Goal: Task Accomplishment & Management: Manage account settings

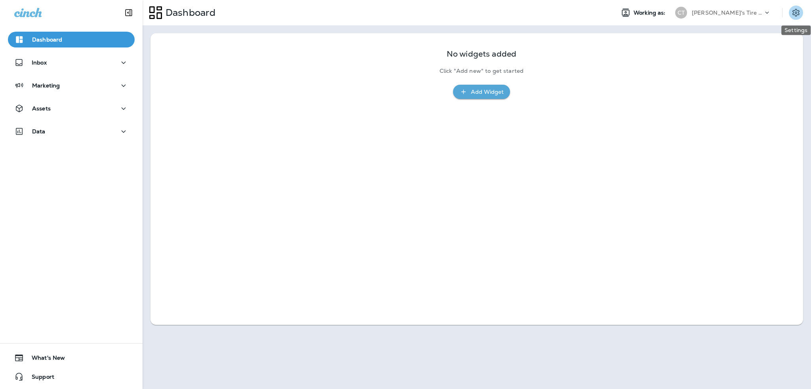
click at [797, 11] on icon "Settings" at bounding box center [795, 13] width 7 height 8
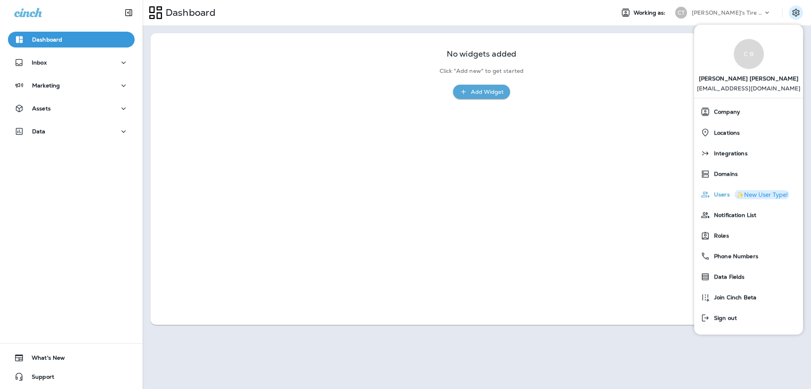
click at [719, 199] on div "Users ✨New User Type!" at bounding box center [748, 195] width 103 height 16
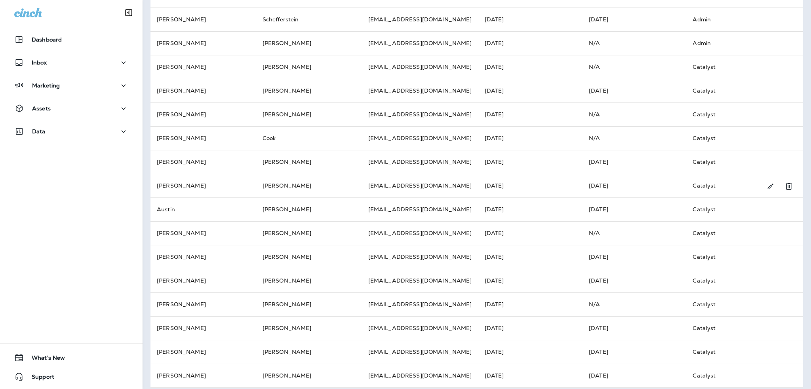
scroll to position [177, 0]
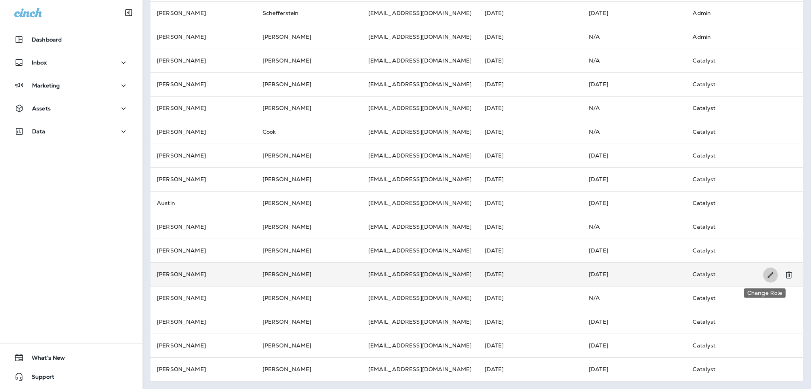
click at [766, 275] on icon "Change Role" at bounding box center [770, 275] width 8 height 8
select select "*****"
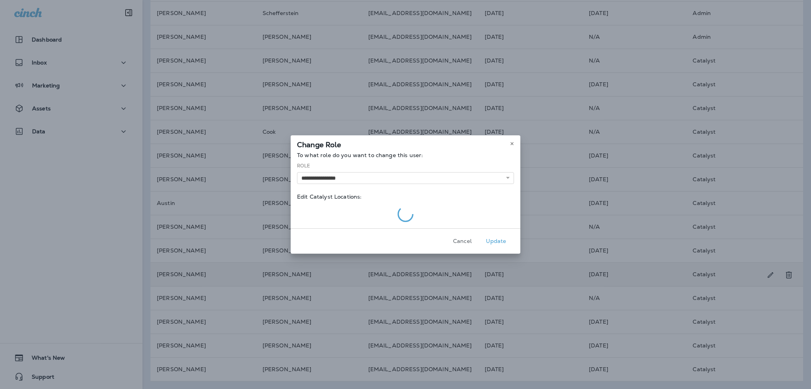
click at [490, 244] on button "Update" at bounding box center [496, 241] width 30 height 12
select select
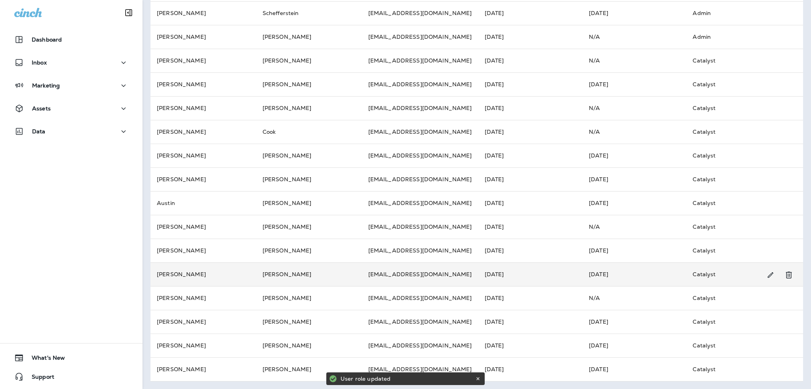
click at [286, 270] on td "[PERSON_NAME]" at bounding box center [309, 275] width 106 height 24
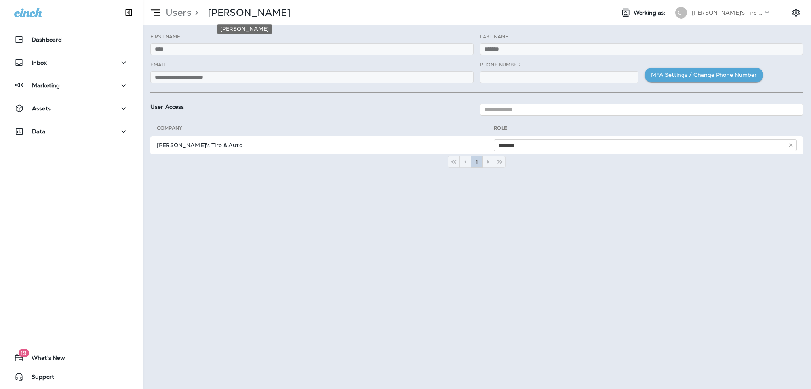
click at [216, 13] on p "[PERSON_NAME]" at bounding box center [249, 13] width 83 height 12
click at [766, 14] on icon at bounding box center [767, 13] width 8 height 8
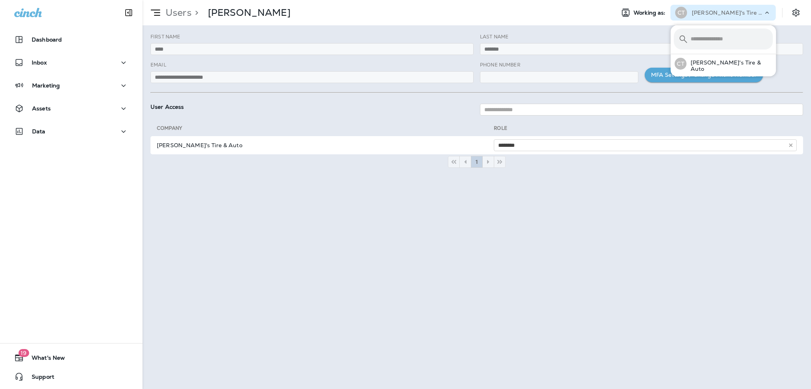
click at [766, 14] on icon at bounding box center [767, 13] width 8 height 8
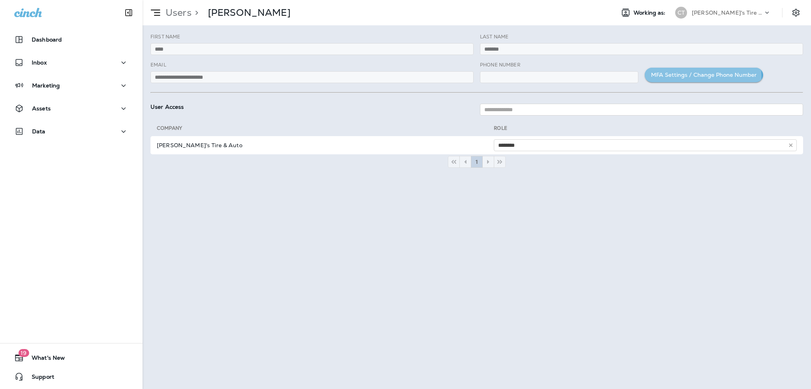
click at [695, 76] on button "MFA Settings / Change Phone Number" at bounding box center [704, 75] width 118 height 15
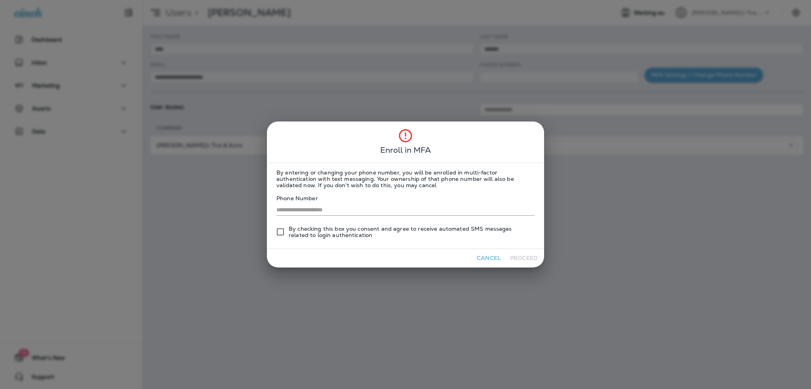
click at [491, 259] on button "Cancel" at bounding box center [489, 258] width 30 height 12
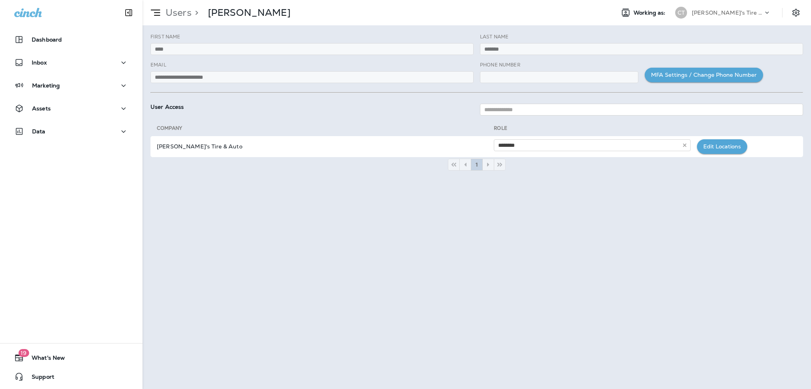
click at [192, 15] on p ">" at bounding box center [195, 13] width 7 height 12
click at [195, 12] on p ">" at bounding box center [195, 13] width 7 height 12
drag, startPoint x: 198, startPoint y: 14, endPoint x: 161, endPoint y: 14, distance: 36.8
click at [197, 14] on p ">" at bounding box center [195, 13] width 7 height 12
click at [171, 13] on p "Users" at bounding box center [176, 13] width 29 height 12
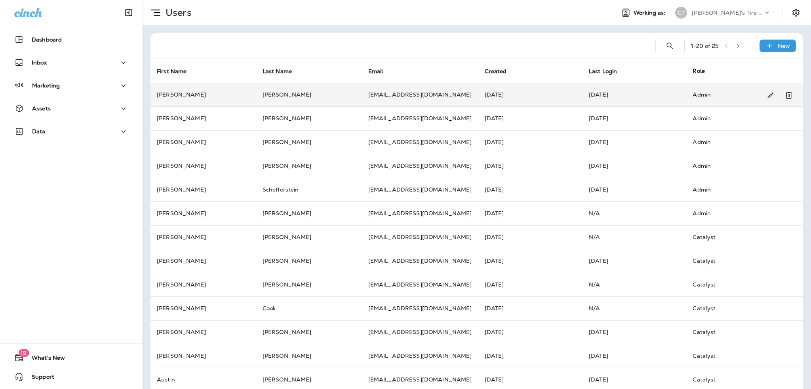
click at [564, 99] on td "[DATE]" at bounding box center [530, 95] width 105 height 24
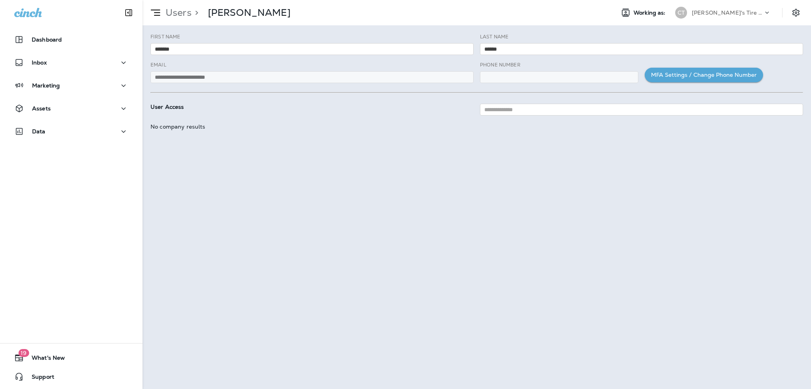
click at [150, 10] on icon at bounding box center [155, 12] width 13 height 13
click at [162, 12] on p "Users" at bounding box center [176, 13] width 29 height 12
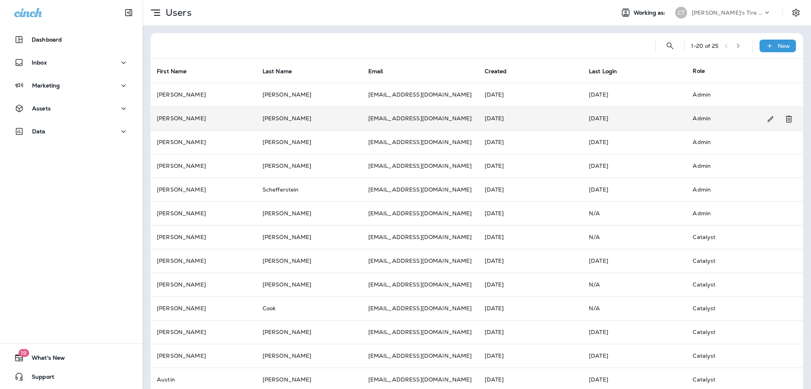
click at [305, 120] on td "[PERSON_NAME]" at bounding box center [309, 119] width 106 height 24
